Goal: Transaction & Acquisition: Purchase product/service

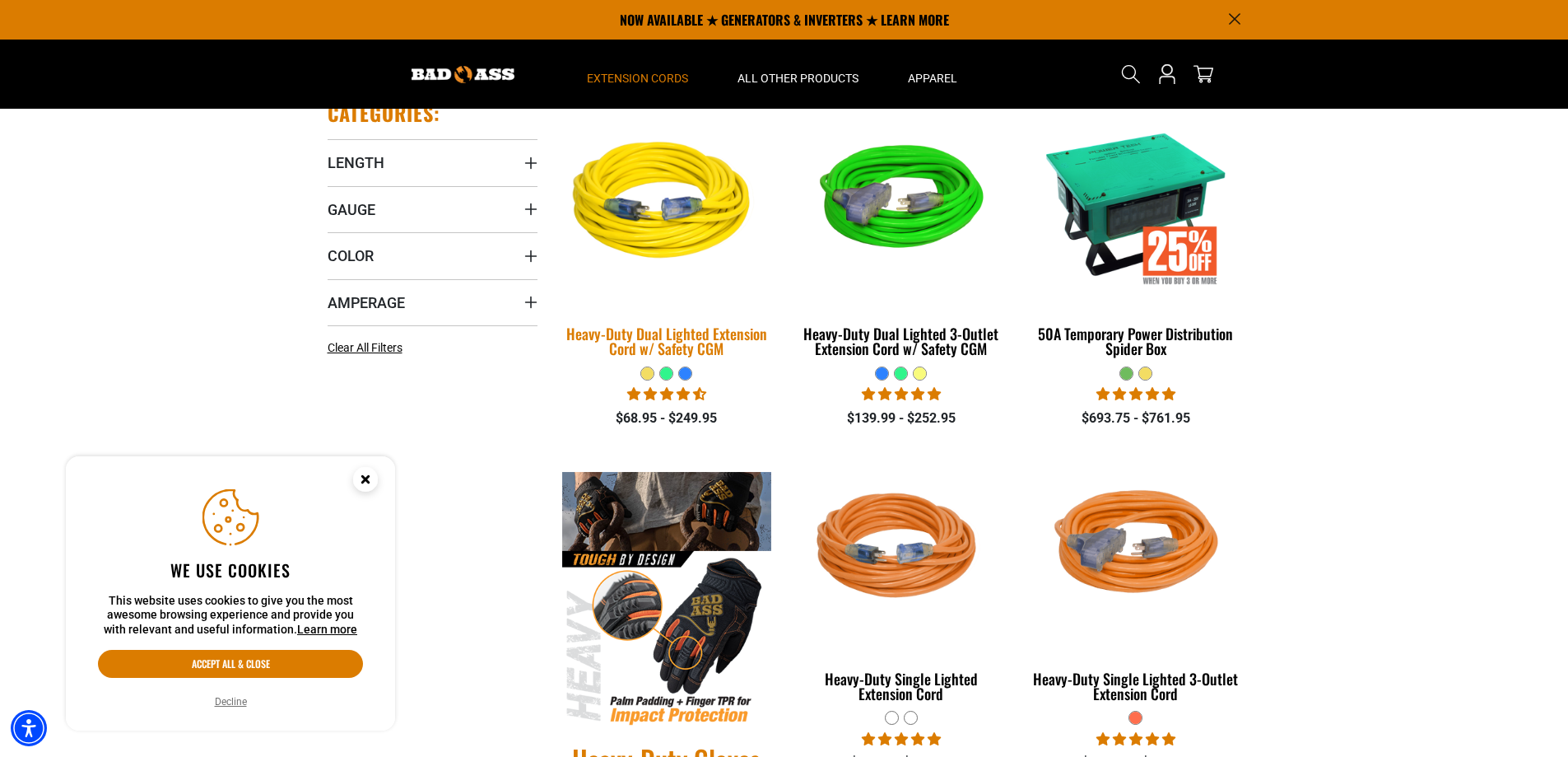
scroll to position [247, 0]
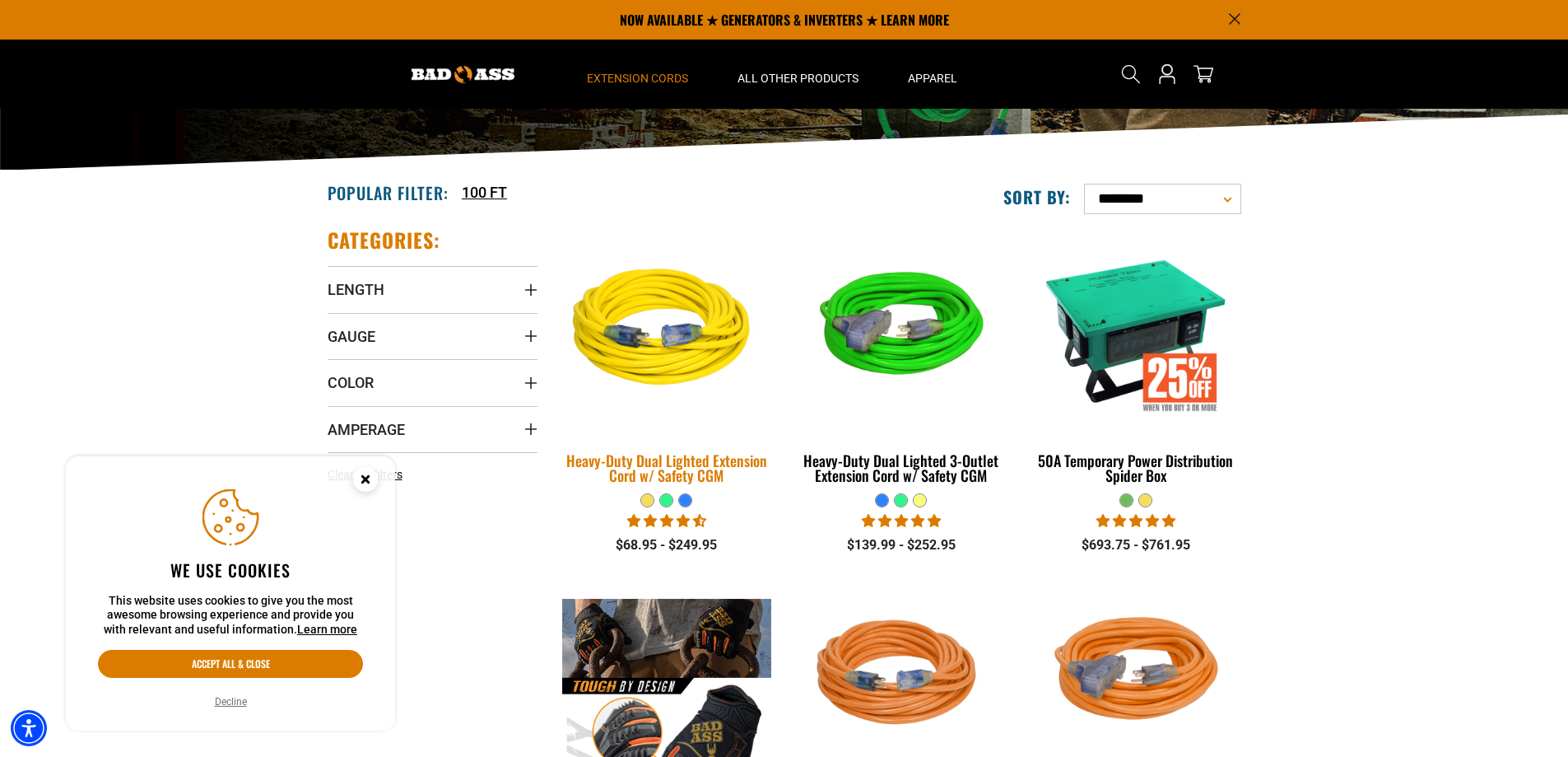
click at [661, 353] on img at bounding box center [666, 331] width 230 height 211
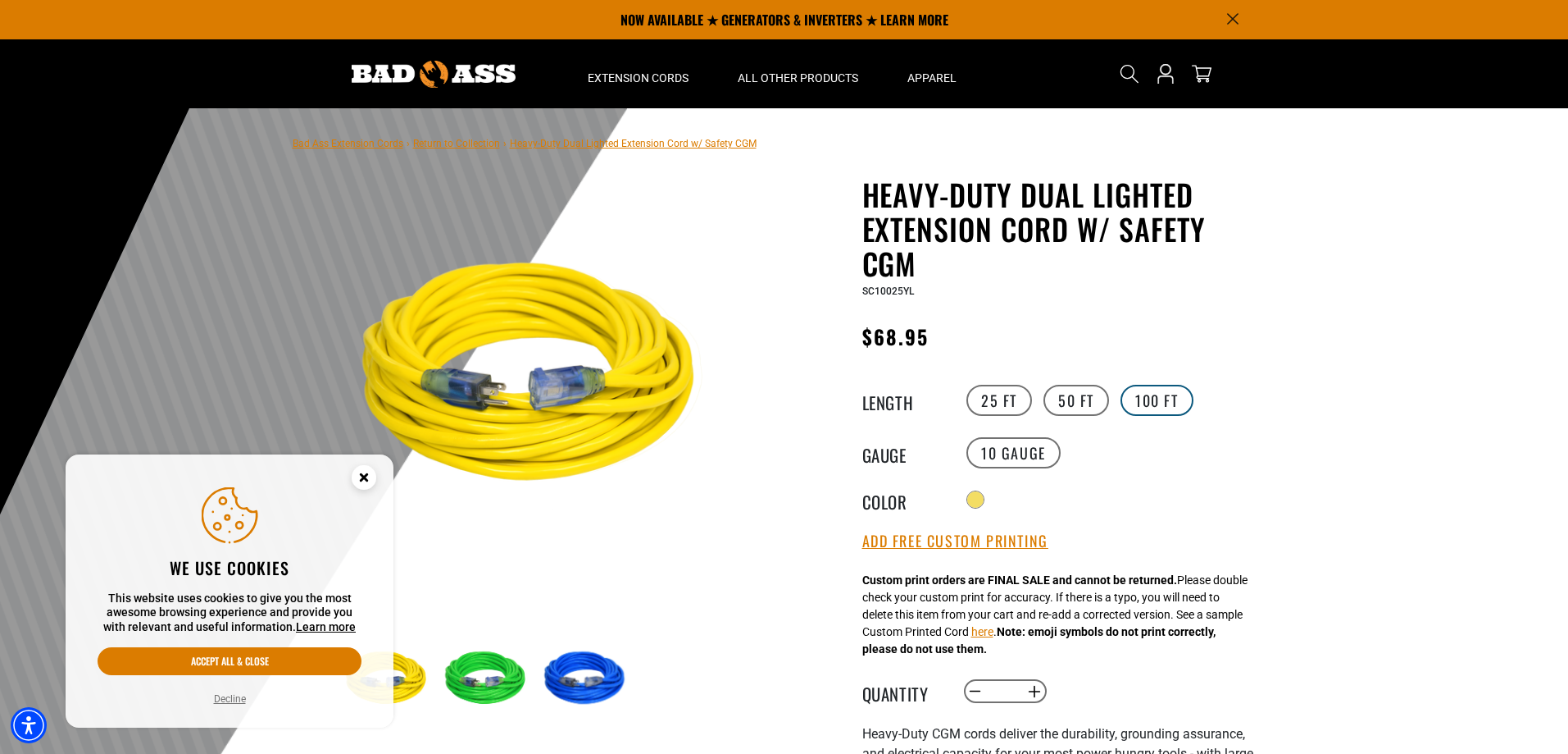
click at [1143, 402] on label "100 FT" at bounding box center [1157, 400] width 73 height 32
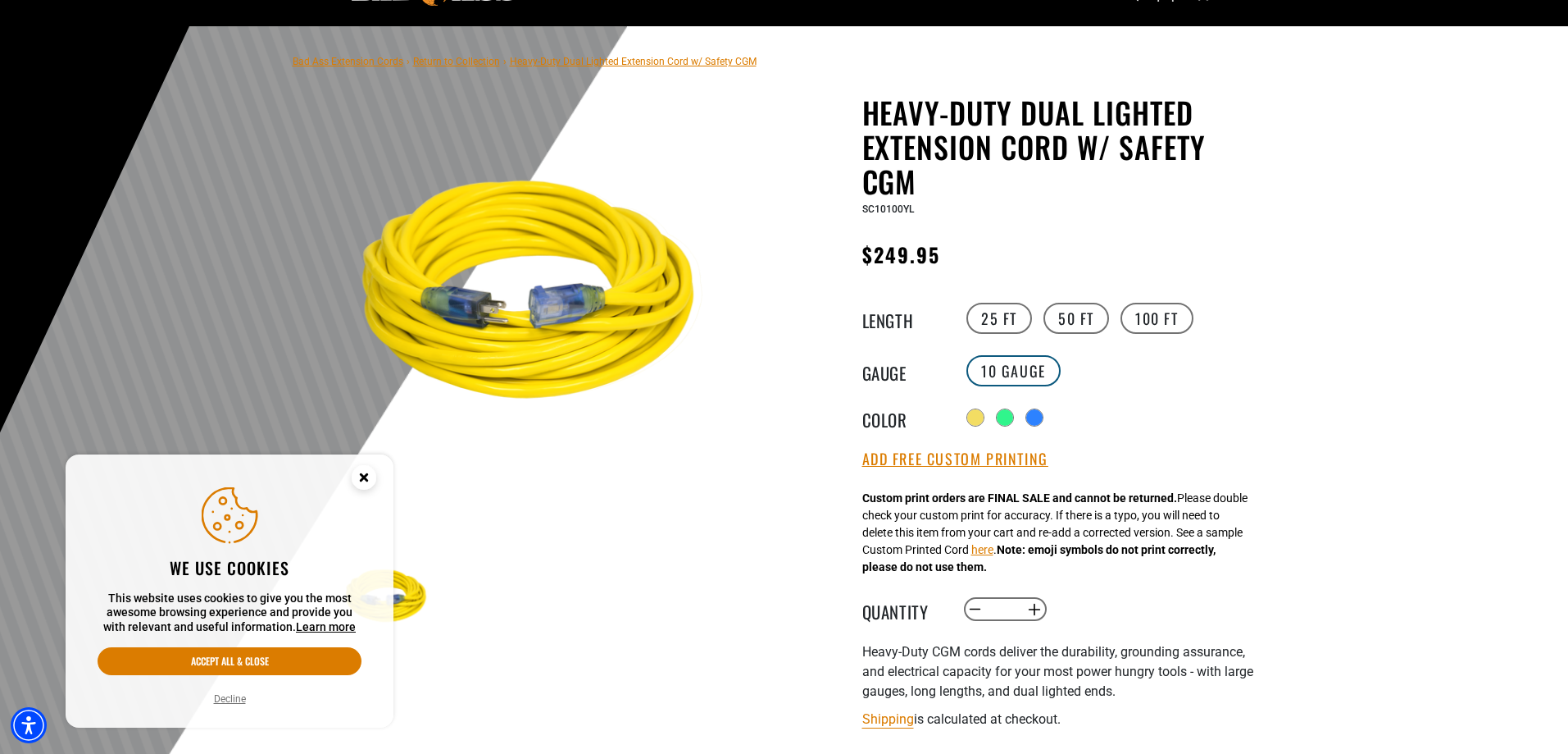
click at [1025, 368] on label "10 Gauge" at bounding box center [1014, 370] width 95 height 32
click at [1078, 321] on label "50 FT" at bounding box center [1076, 319] width 66 height 32
click at [1164, 312] on label "100 FT" at bounding box center [1157, 319] width 73 height 32
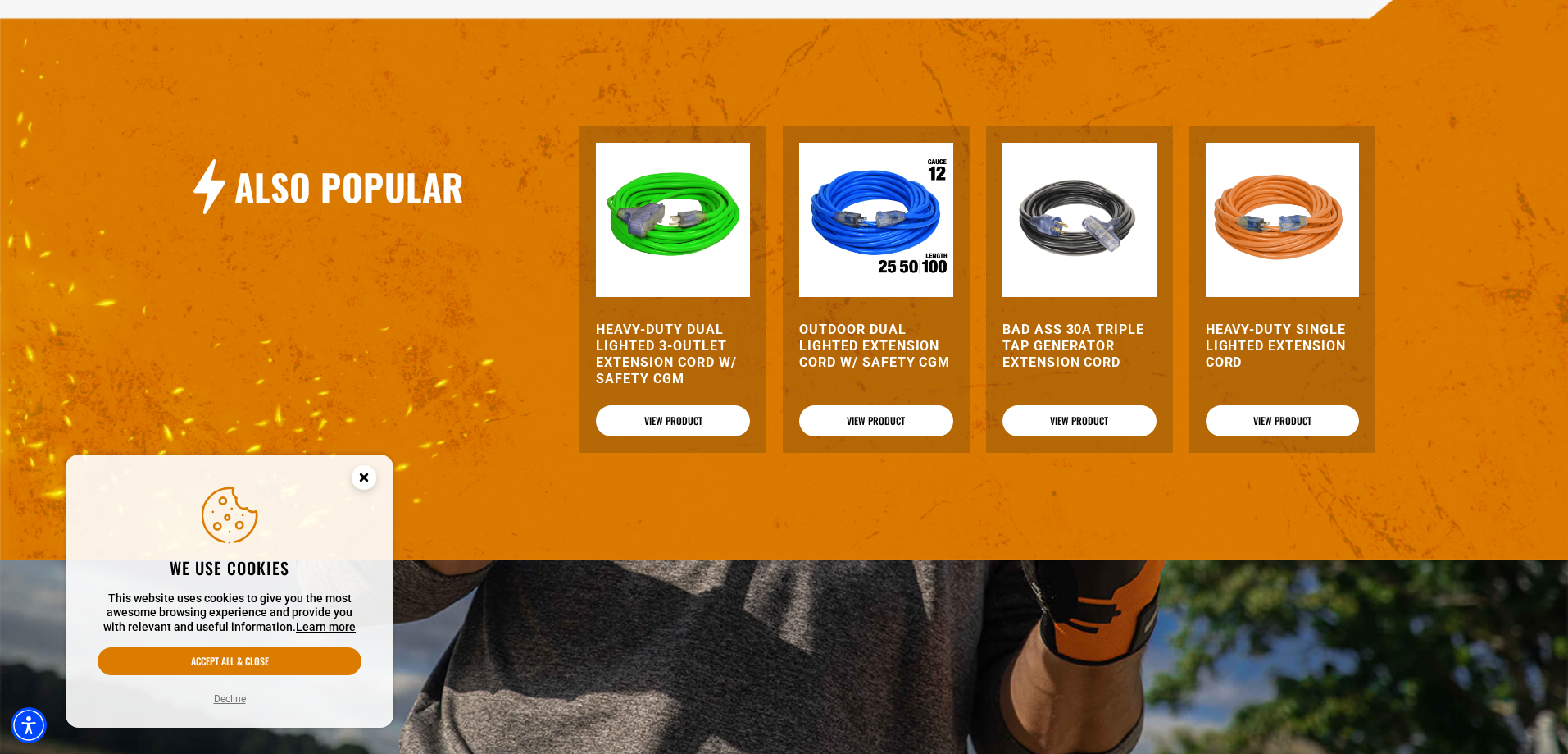
scroll to position [1804, 0]
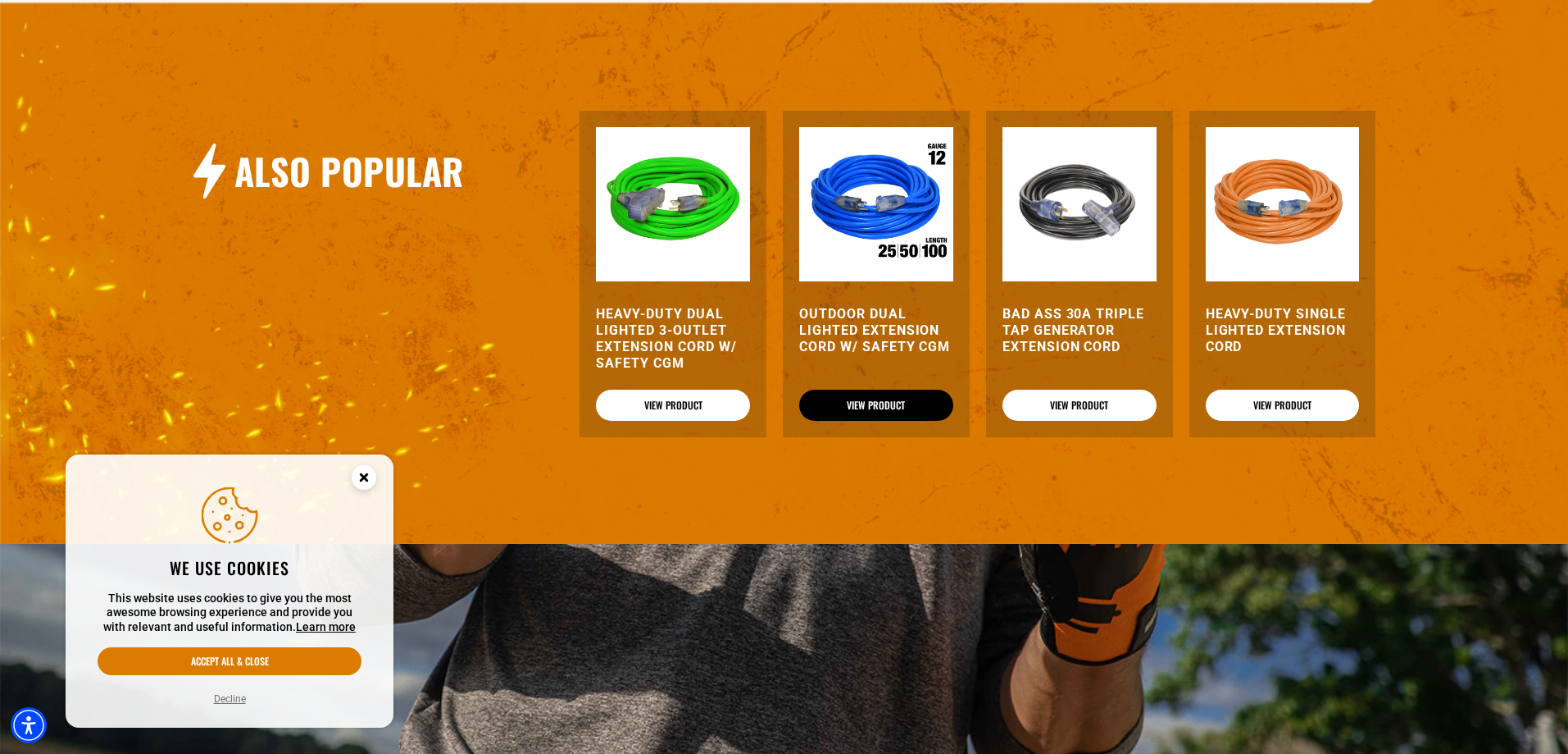
click at [890, 390] on link "View Product" at bounding box center [876, 405] width 154 height 32
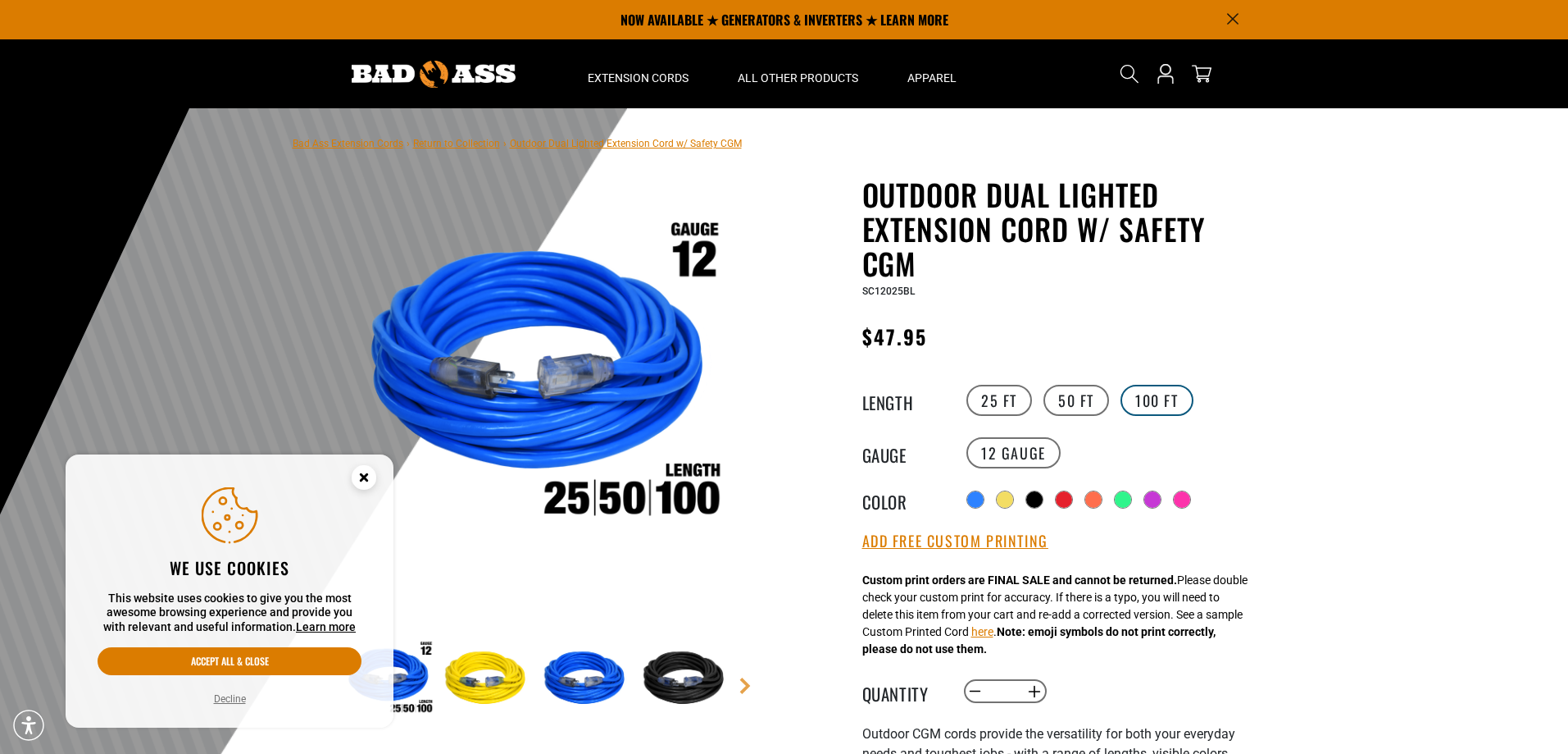
click at [1162, 394] on label "100 FT" at bounding box center [1157, 400] width 73 height 32
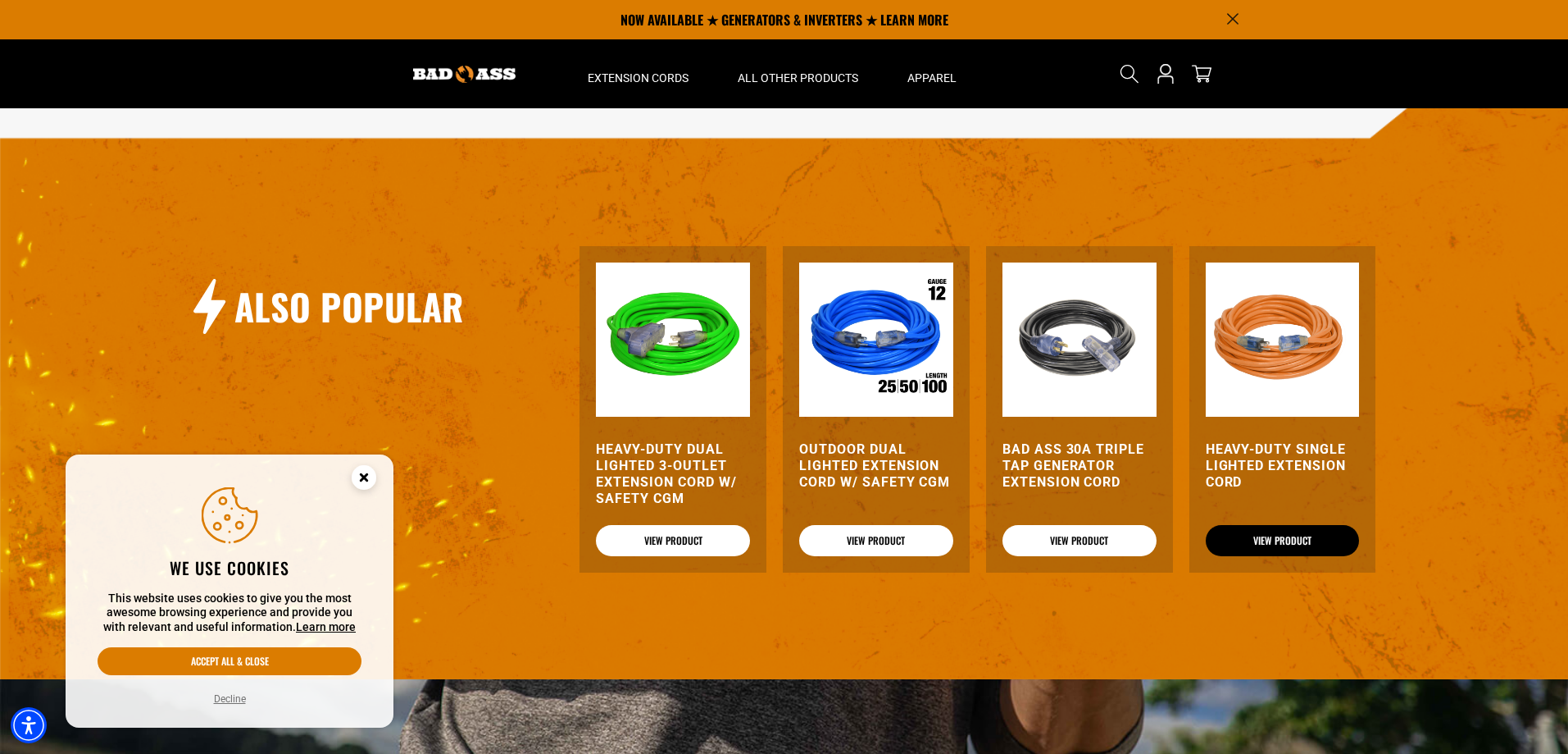
click at [1265, 525] on link "View Product" at bounding box center [1283, 540] width 154 height 32
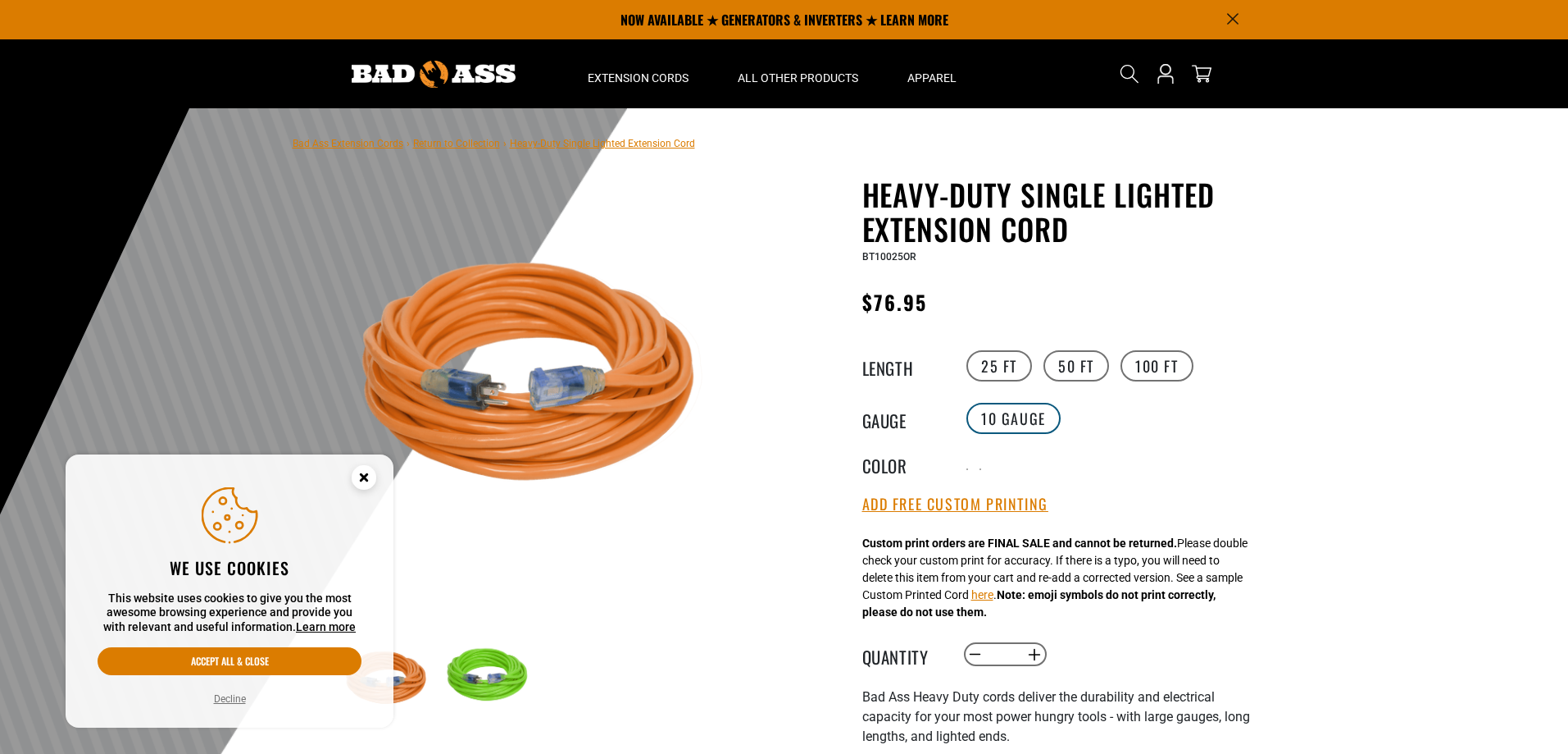
click at [1022, 419] on label "10 Gauge" at bounding box center [1014, 419] width 95 height 32
